Goal: Information Seeking & Learning: Learn about a topic

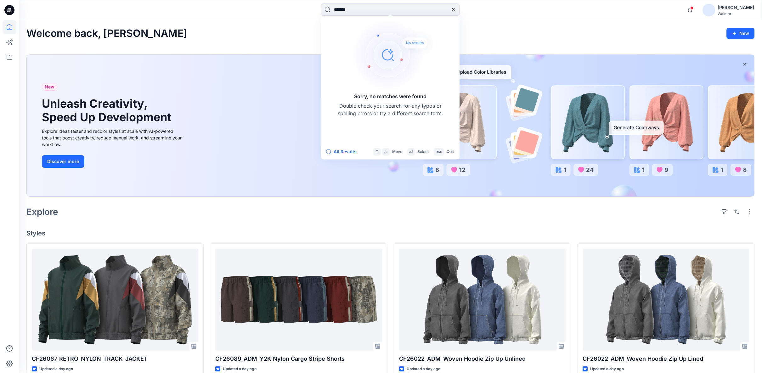
scroll to position [140, 0]
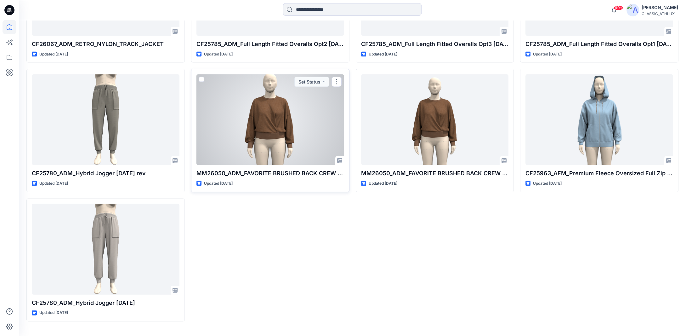
scroll to position [2754, 0]
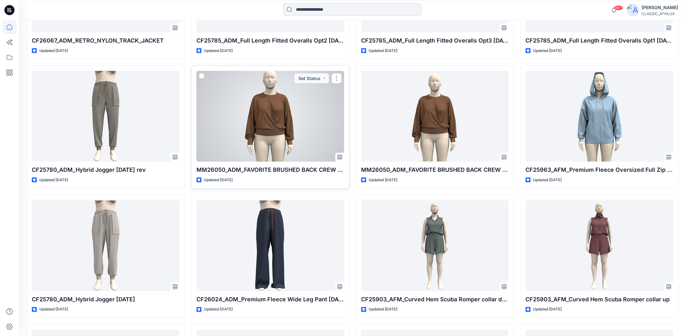
click at [271, 119] on div at bounding box center [271, 116] width 148 height 91
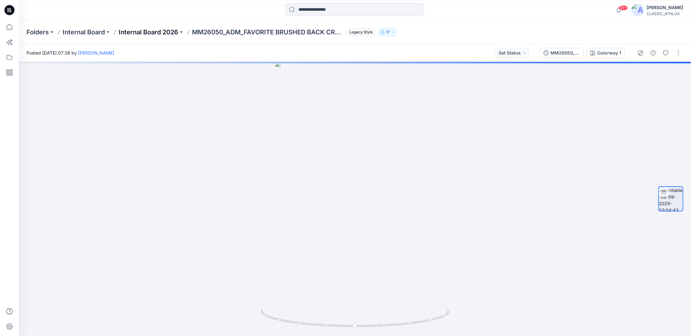
click at [153, 30] on p "Internal Board 2026" at bounding box center [149, 32] width 60 height 9
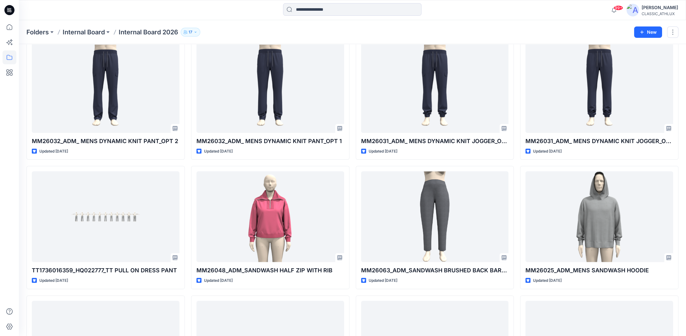
scroll to position [2703, 0]
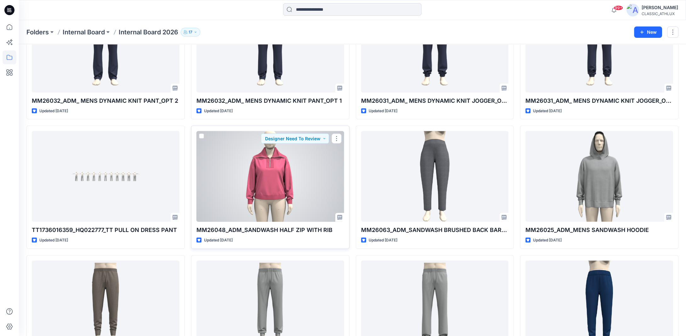
click at [278, 191] on div at bounding box center [271, 176] width 148 height 91
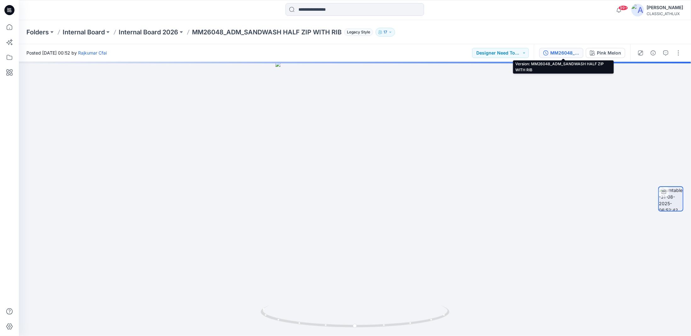
click at [567, 53] on div "MM26048_ADM_SANDWASH HALF ZIP WITH RIB" at bounding box center [565, 52] width 29 height 7
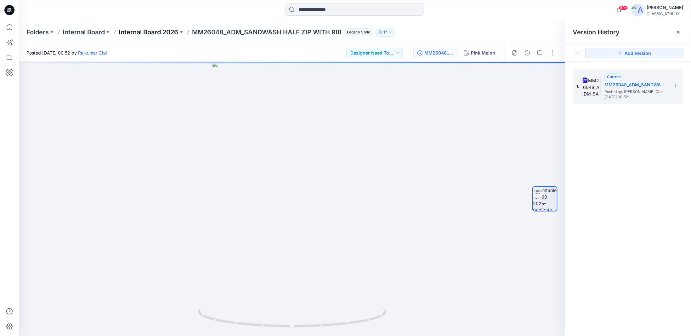
click at [160, 30] on p "Internal Board 2026" at bounding box center [149, 32] width 60 height 9
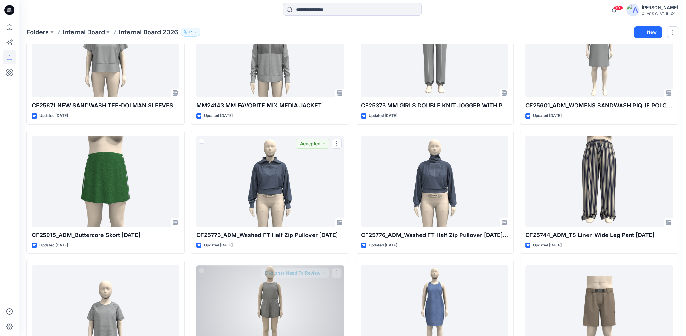
scroll to position [4797, 0]
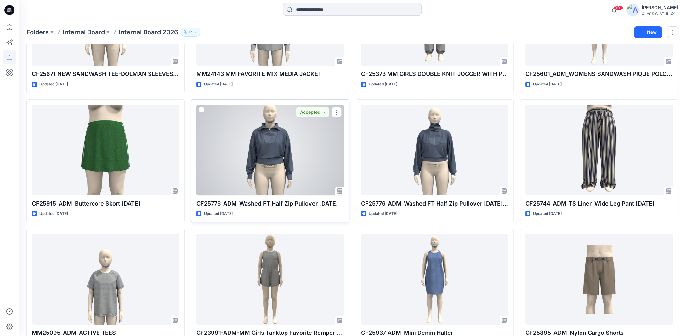
click at [298, 173] on div at bounding box center [271, 150] width 148 height 91
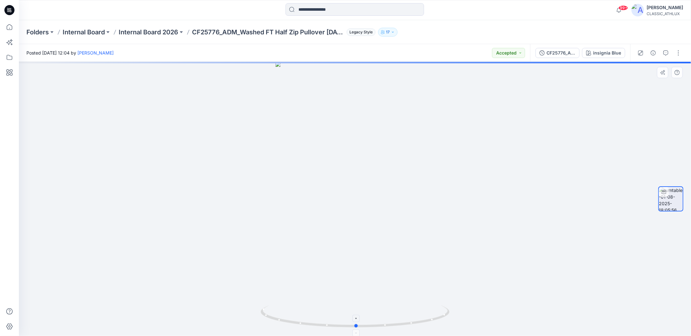
drag, startPoint x: 420, startPoint y: 323, endPoint x: 425, endPoint y: 319, distance: 7.1
click at [425, 319] on icon at bounding box center [356, 317] width 191 height 24
click at [7, 30] on icon at bounding box center [10, 27] width 14 height 14
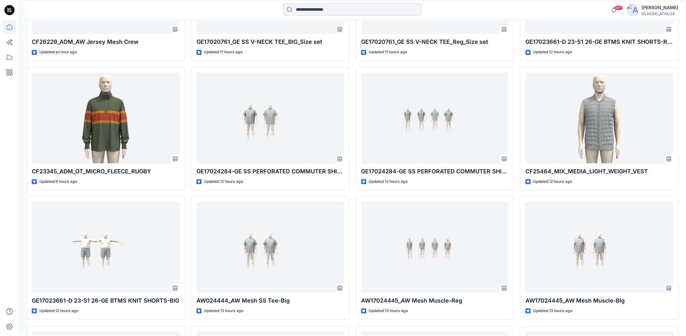
scroll to position [819, 0]
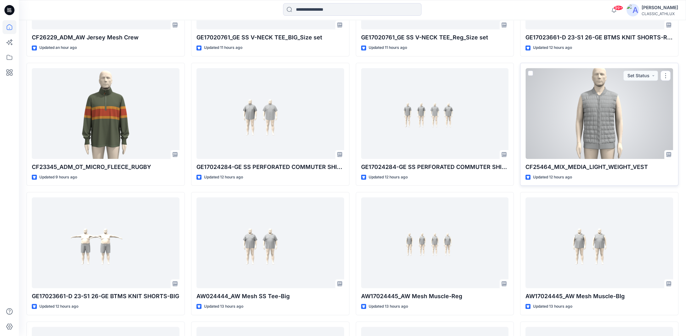
click at [593, 128] on div at bounding box center [600, 113] width 148 height 91
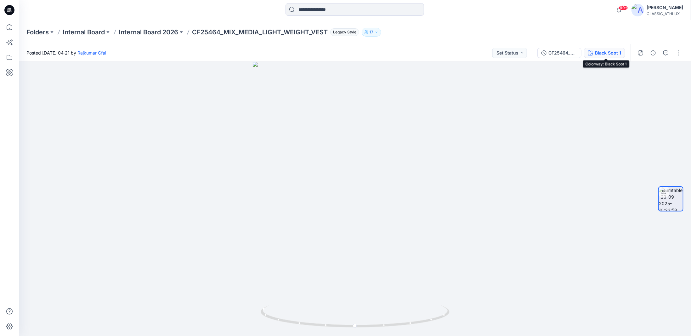
click at [597, 51] on div "Black Soot 1" at bounding box center [608, 52] width 26 height 7
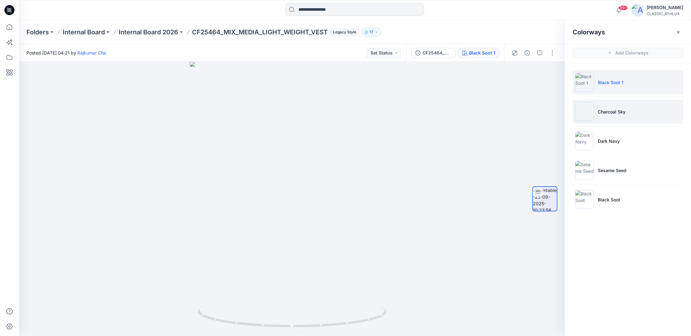
click at [610, 115] on li "Charcoal Sky" at bounding box center [628, 112] width 111 height 24
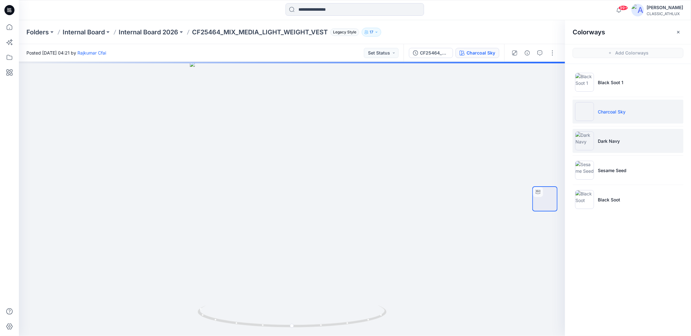
click at [609, 143] on p "Dark Navy" at bounding box center [609, 141] width 22 height 7
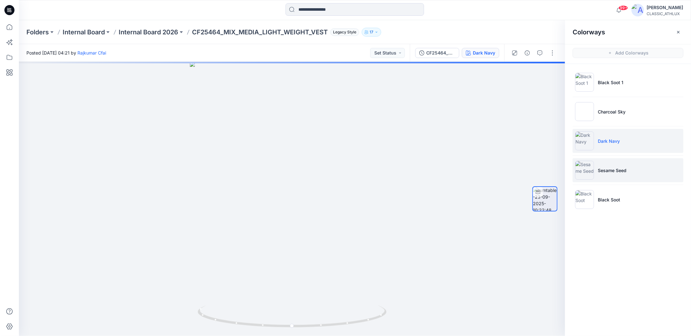
click at [607, 168] on p "Sesame Seed" at bounding box center [612, 170] width 29 height 7
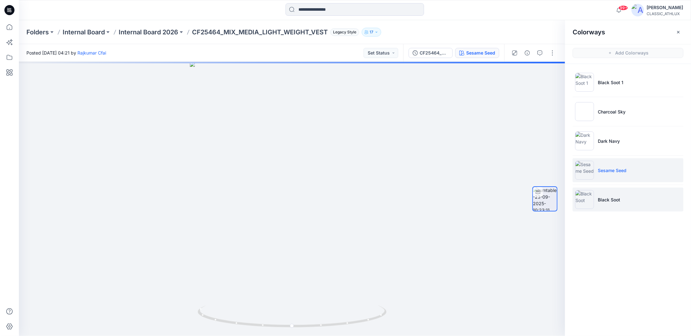
click at [604, 196] on p "Black Soot" at bounding box center [609, 199] width 22 height 7
drag, startPoint x: 338, startPoint y: 325, endPoint x: 208, endPoint y: 304, distance: 131.2
click at [208, 304] on div at bounding box center [292, 199] width 546 height 274
